Goal: Transaction & Acquisition: Subscribe to service/newsletter

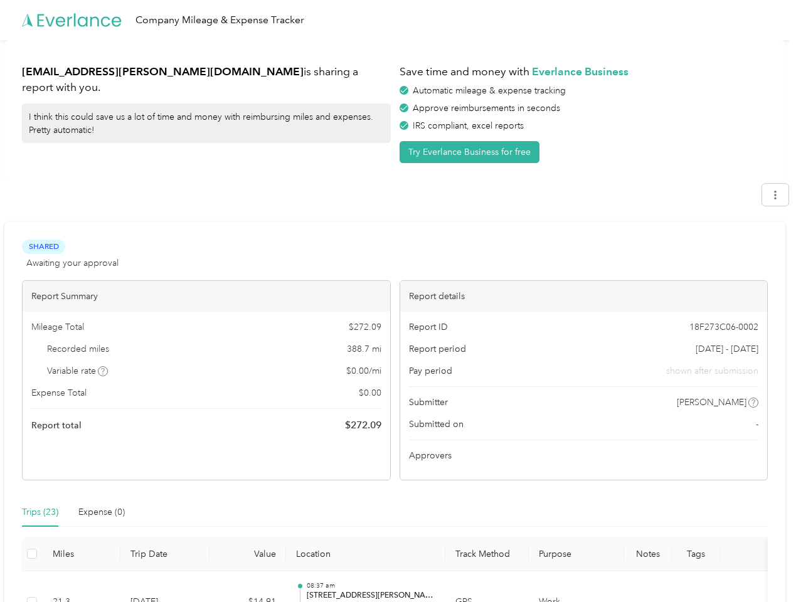
click at [400, 301] on div "Report details" at bounding box center [584, 296] width 368 height 31
click at [398, 20] on div "Company Mileage & Expense Tracker" at bounding box center [395, 20] width 790 height 40
click at [472, 152] on button "Try Everlance Business for free" at bounding box center [470, 152] width 140 height 22
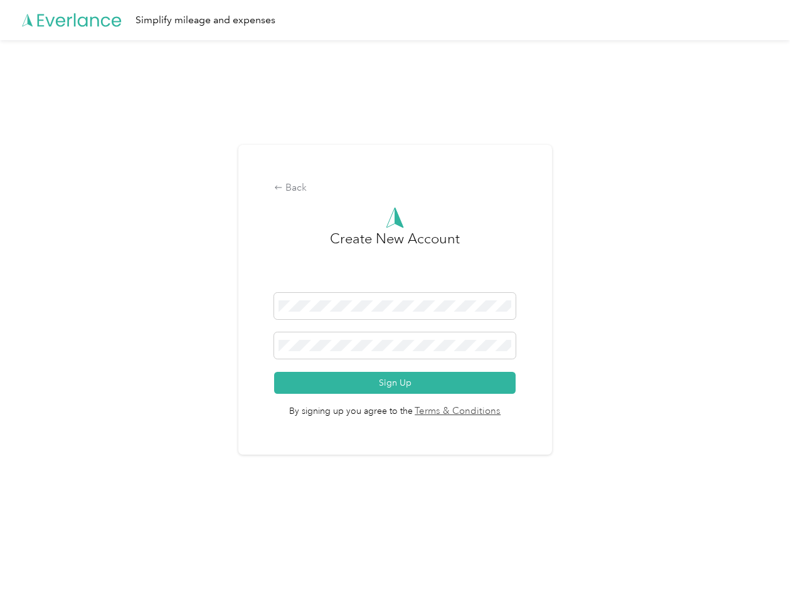
click at [782, 194] on div "Back Create New Account Sign Up By signing up you agree to the Terms & Conditio…" at bounding box center [395, 305] width 790 height 530
click at [103, 371] on div "Back Create New Account Sign Up By signing up you agree to the Terms & Conditio…" at bounding box center [395, 305] width 790 height 530
click at [494, 403] on span "By signing up you agree to the Terms & Conditions" at bounding box center [394, 406] width 241 height 25
click at [40, 512] on div "Back Create New Account Sign Up By signing up you agree to the Terms & Conditio…" at bounding box center [395, 305] width 790 height 530
click at [102, 512] on div "Back Create New Account Sign Up By signing up you agree to the Terms & Conditio…" at bounding box center [395, 305] width 790 height 530
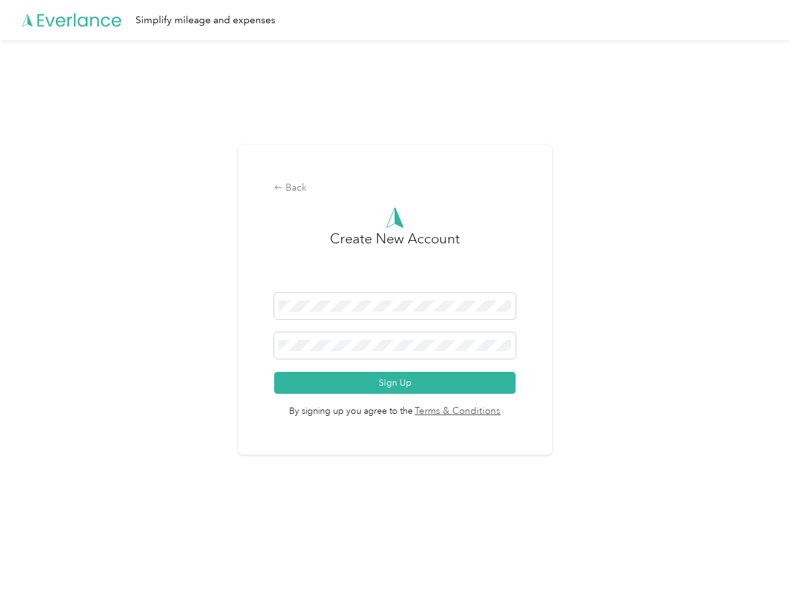
click at [32, 554] on div "Back Create New Account Sign Up By signing up you agree to the Terms & Conditio…" at bounding box center [395, 305] width 790 height 530
click at [388, 586] on html "Simplify mileage and expenses Back Create New Account Sign Up By signing up you…" at bounding box center [395, 301] width 790 height 602
